Goal: Information Seeking & Learning: Learn about a topic

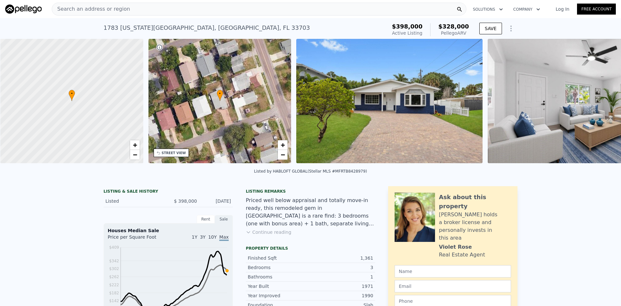
scroll to position [0, 3]
click at [434, 7] on div "Search an address or region" at bounding box center [259, 9] width 415 height 13
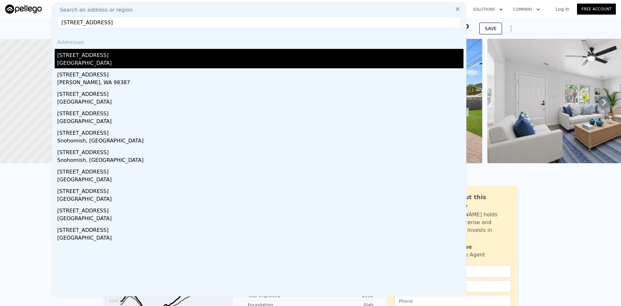
type input "[STREET_ADDRESS]"
click at [68, 52] on div "[STREET_ADDRESS]" at bounding box center [260, 54] width 406 height 10
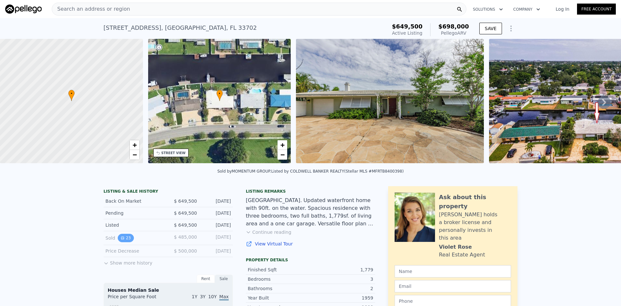
click at [121, 240] on icon "View historical data" at bounding box center [123, 238] width 4 height 4
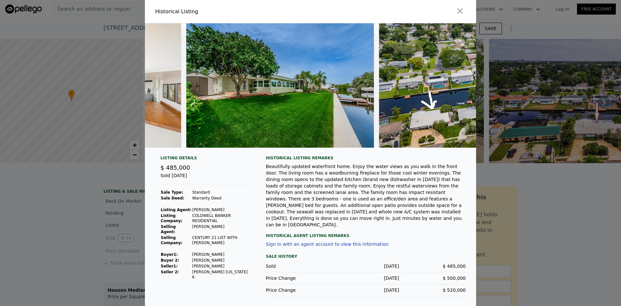
scroll to position [0, 4061]
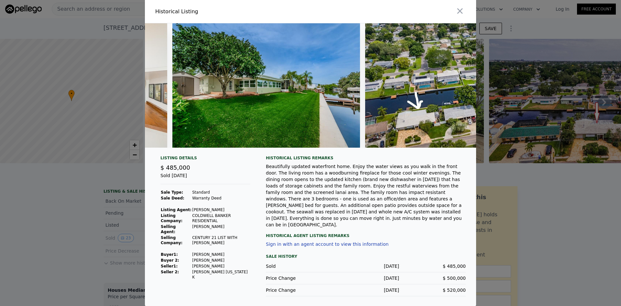
click at [50, 187] on div at bounding box center [310, 153] width 621 height 306
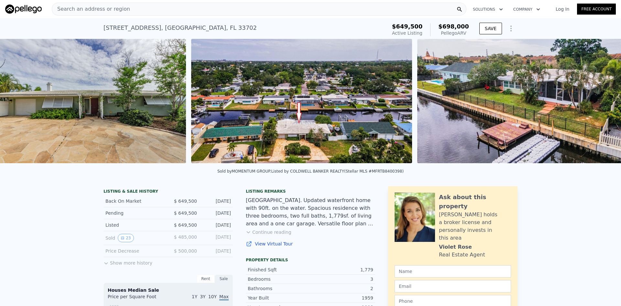
scroll to position [0, 296]
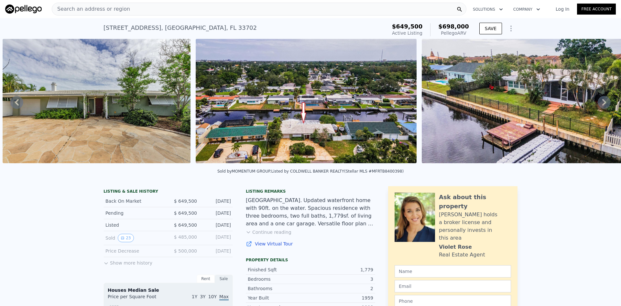
click at [121, 240] on icon "View historical data" at bounding box center [123, 238] width 4 height 4
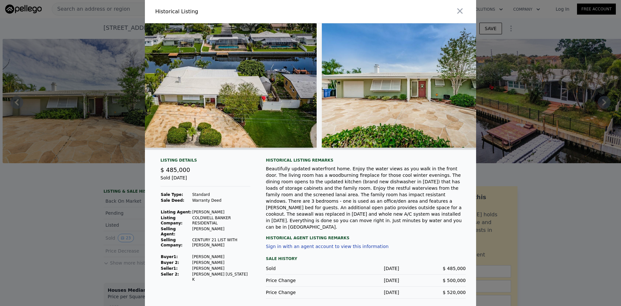
scroll to position [0, 0]
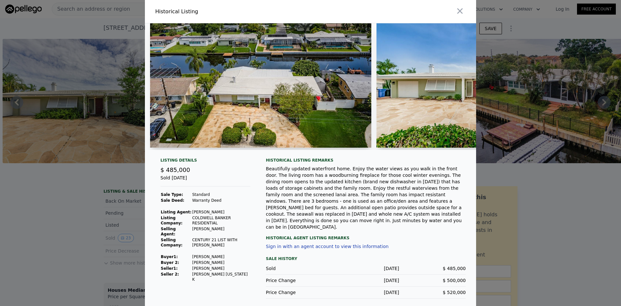
drag, startPoint x: 462, startPoint y: 17, endPoint x: 427, endPoint y: 58, distance: 53.5
click at [462, 16] on icon "button" at bounding box center [460, 10] width 9 height 9
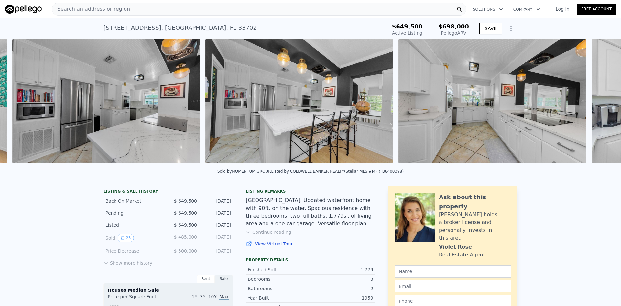
scroll to position [0, 1135]
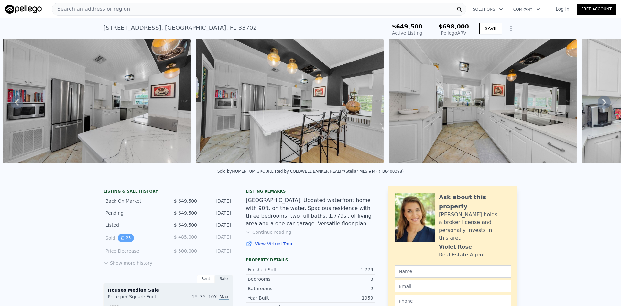
click at [123, 242] on button "23" at bounding box center [126, 238] width 16 height 8
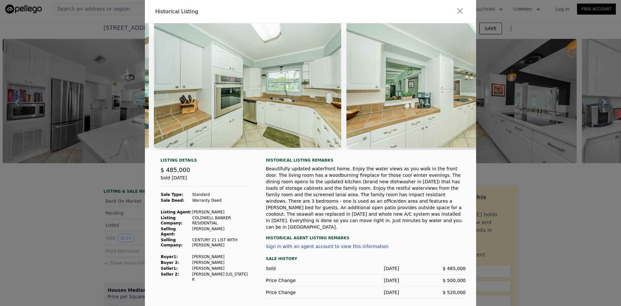
scroll to position [0, 1583]
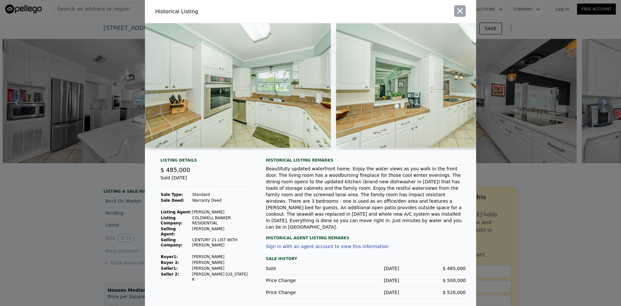
click at [461, 9] on button "button" at bounding box center [460, 11] width 12 height 12
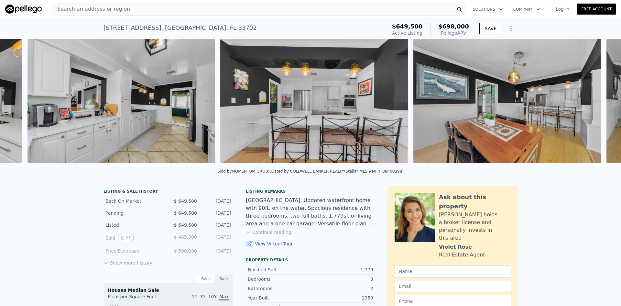
scroll to position [0, 1714]
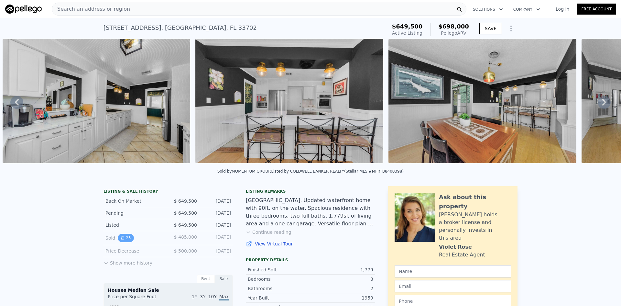
click at [122, 241] on button "23" at bounding box center [126, 238] width 16 height 8
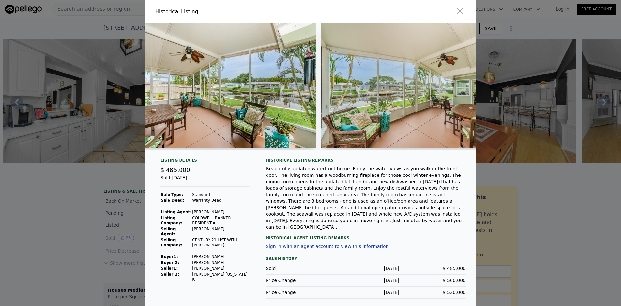
scroll to position [0, 3012]
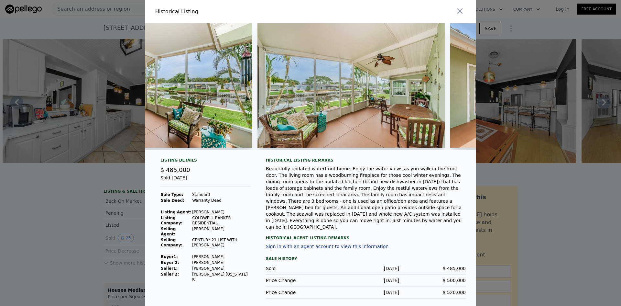
click at [571, 206] on div at bounding box center [310, 153] width 621 height 306
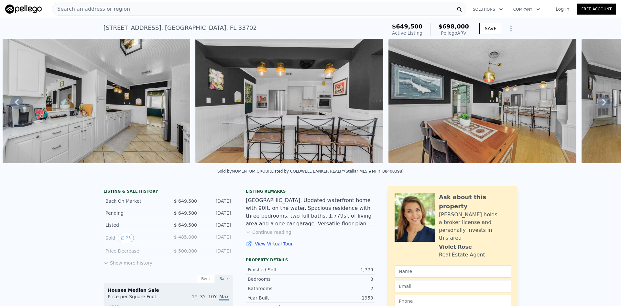
click at [114, 9] on span "Search an address or region" at bounding box center [91, 9] width 78 height 8
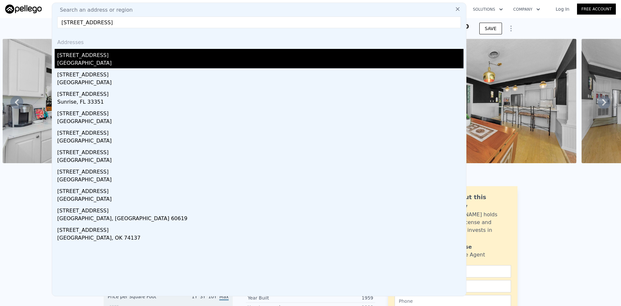
type input "[STREET_ADDRESS]"
click at [87, 62] on div "[GEOGRAPHIC_DATA]" at bounding box center [260, 63] width 406 height 9
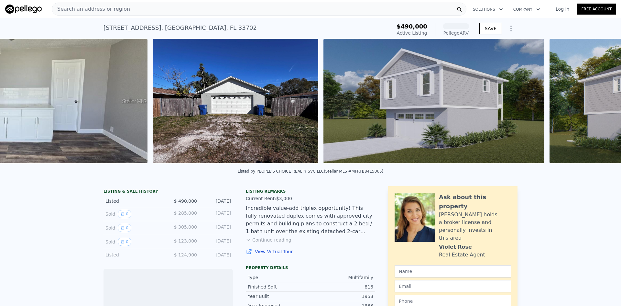
scroll to position [0, 1903]
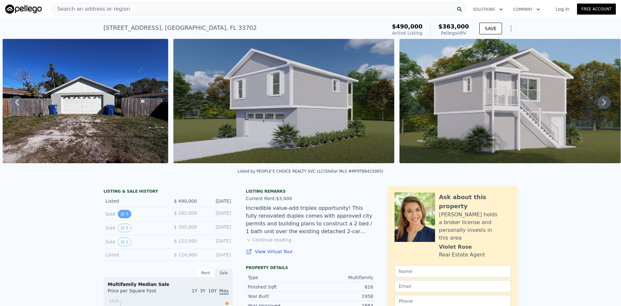
click at [121, 216] on icon "View historical data" at bounding box center [123, 214] width 4 height 4
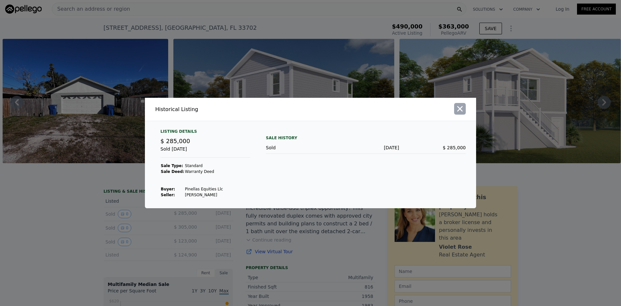
click at [463, 105] on icon "button" at bounding box center [460, 108] width 9 height 9
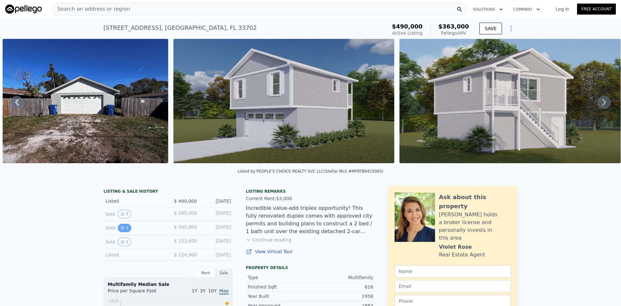
click at [121, 230] on icon "View historical data" at bounding box center [123, 228] width 4 height 4
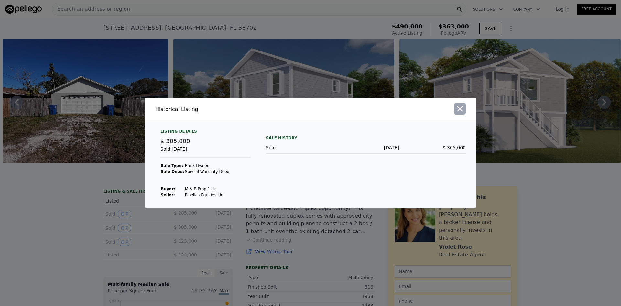
click at [462, 111] on icon "button" at bounding box center [460, 109] width 6 height 6
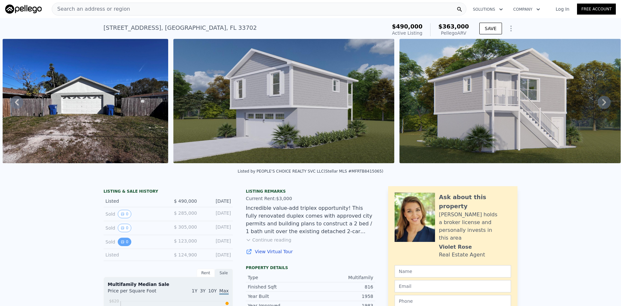
click at [121, 244] on icon "View historical data" at bounding box center [123, 242] width 4 height 4
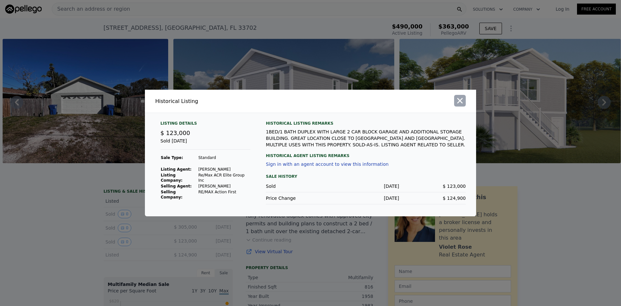
click at [462, 102] on icon "button" at bounding box center [460, 100] width 9 height 9
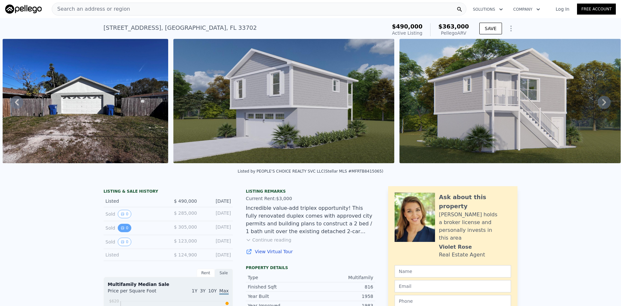
click at [125, 232] on button "0" at bounding box center [125, 228] width 14 height 8
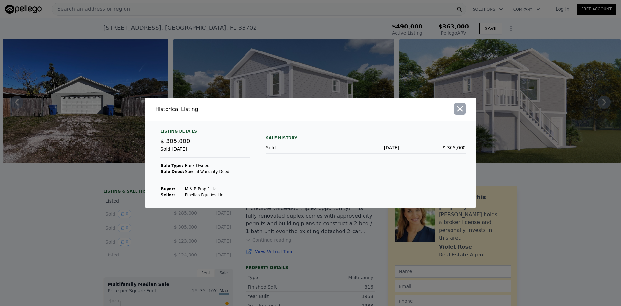
click at [462, 111] on icon "button" at bounding box center [460, 108] width 9 height 9
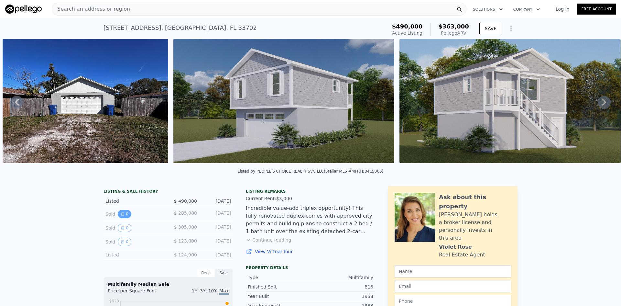
click at [121, 215] on icon "View historical data" at bounding box center [122, 214] width 3 height 3
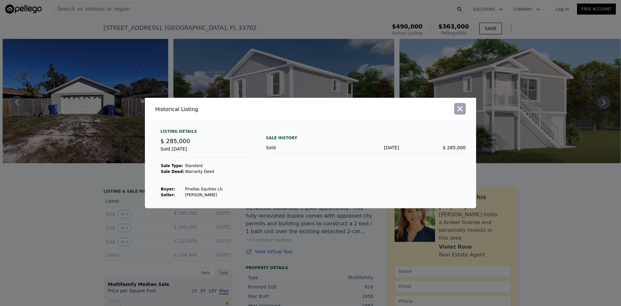
click at [462, 114] on button "button" at bounding box center [460, 109] width 12 height 12
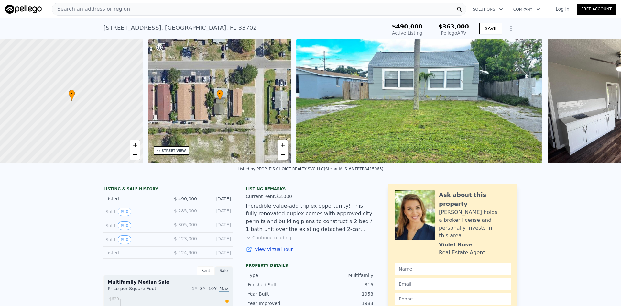
scroll to position [0, 3]
click at [227, 11] on div "Search an address or region" at bounding box center [259, 9] width 415 height 13
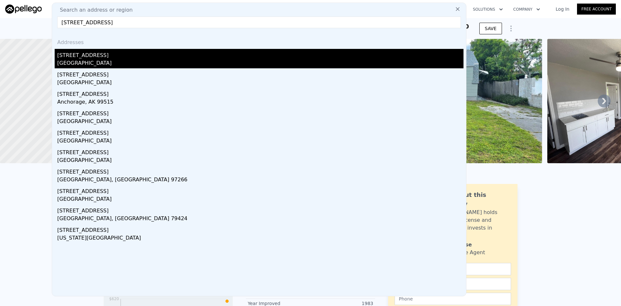
type input "[STREET_ADDRESS]"
click at [104, 61] on div "[GEOGRAPHIC_DATA]" at bounding box center [260, 63] width 406 height 9
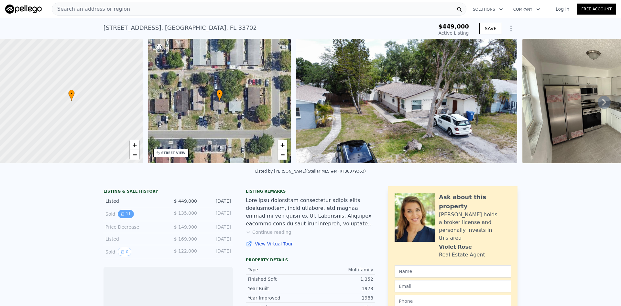
click at [122, 217] on button "11" at bounding box center [126, 214] width 16 height 8
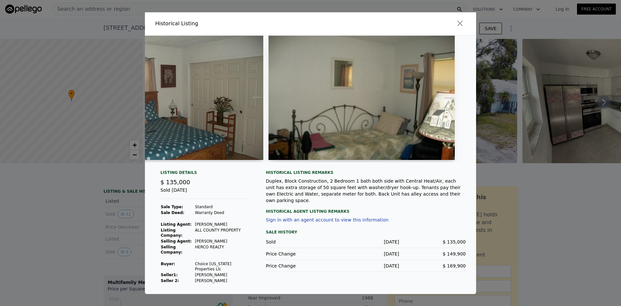
scroll to position [0, 1013]
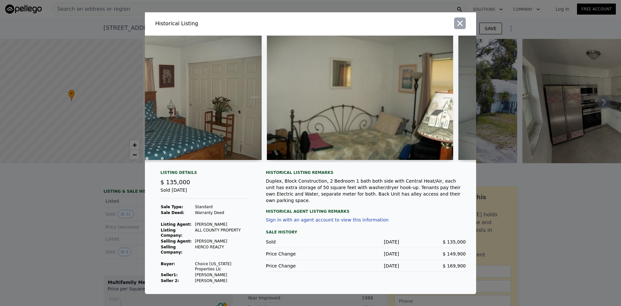
click at [456, 24] on button "button" at bounding box center [460, 23] width 12 height 12
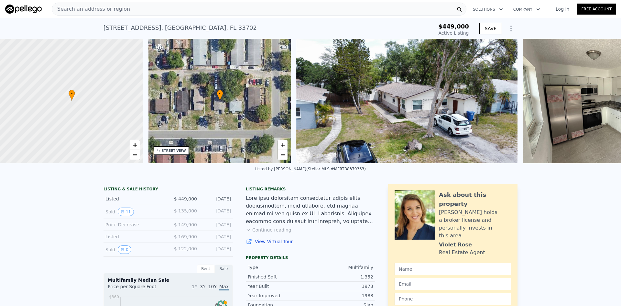
scroll to position [0, 3]
click at [249, 10] on div "Search an address or region" at bounding box center [259, 9] width 415 height 13
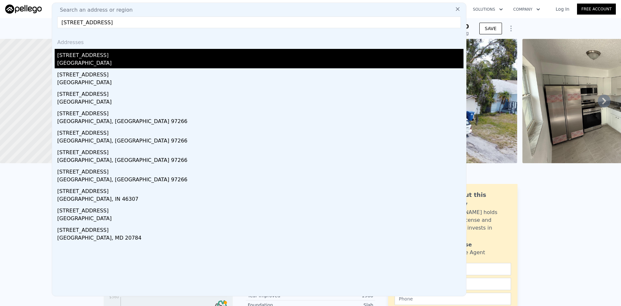
type input "[STREET_ADDRESS]"
click at [97, 52] on div "[STREET_ADDRESS]" at bounding box center [260, 54] width 406 height 10
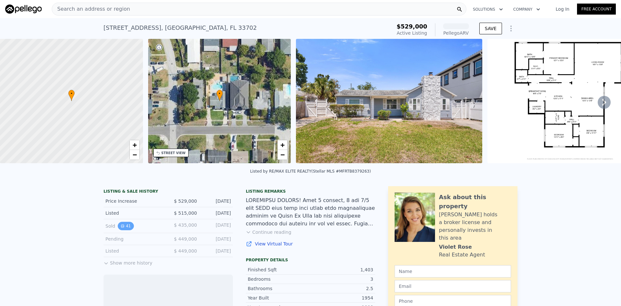
click at [125, 230] on button "41" at bounding box center [126, 226] width 16 height 8
